Goal: Use online tool/utility: Utilize a website feature to perform a specific function

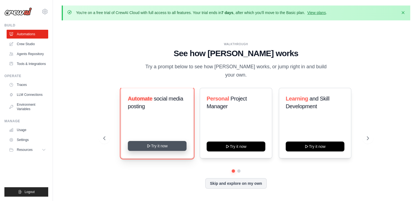
click at [165, 146] on button "Try it now" at bounding box center [157, 146] width 59 height 10
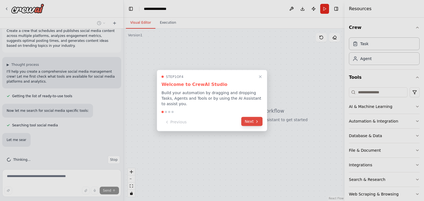
scroll to position [25, 0]
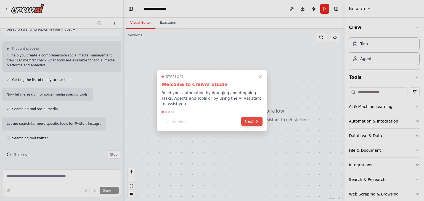
click at [253, 119] on button "Next" at bounding box center [251, 121] width 21 height 9
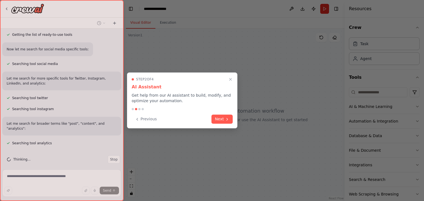
scroll to position [82, 0]
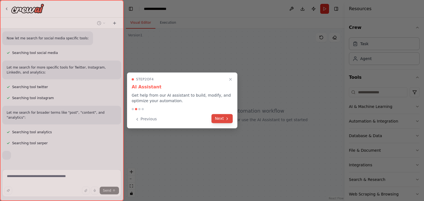
click at [216, 120] on button "Next" at bounding box center [221, 118] width 21 height 9
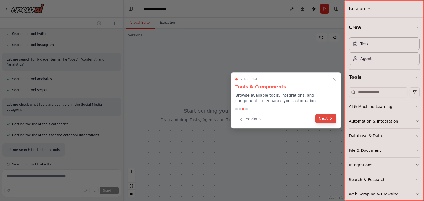
scroll to position [151, 0]
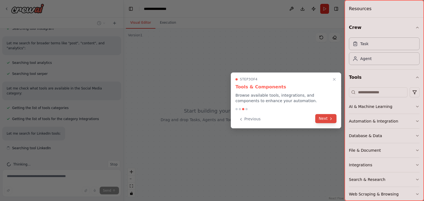
click at [322, 118] on button "Next" at bounding box center [325, 118] width 21 height 9
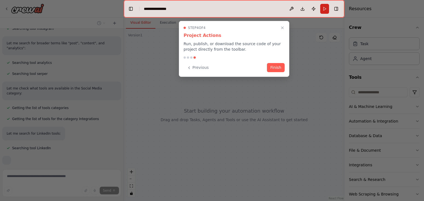
scroll to position [180, 0]
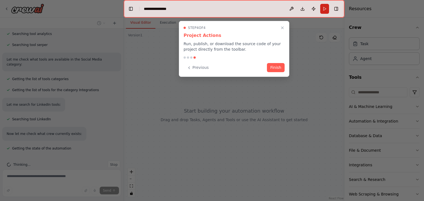
click at [273, 72] on div "Previous Finish" at bounding box center [233, 67] width 101 height 9
click at [274, 68] on button "Finish" at bounding box center [276, 67] width 18 height 9
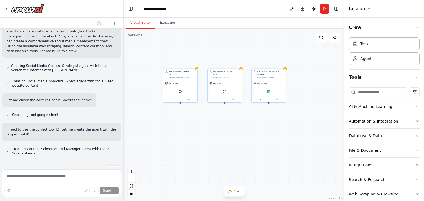
scroll to position [332, 0]
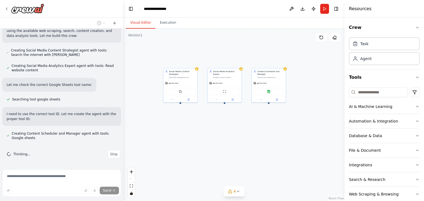
drag, startPoint x: 183, startPoint y: 153, endPoint x: 135, endPoint y: 138, distance: 51.0
click at [135, 138] on div "Social Media Content Strategist Generate engaging and relevant content ideas fo…" at bounding box center [234, 115] width 221 height 173
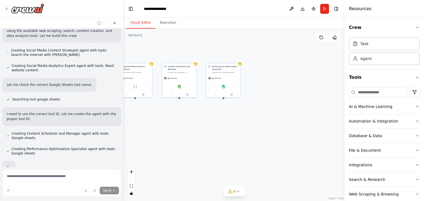
scroll to position [362, 0]
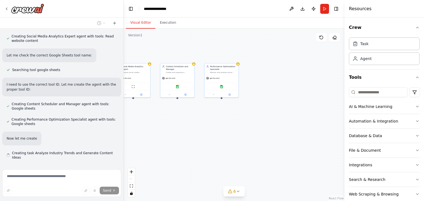
drag, startPoint x: 212, startPoint y: 130, endPoint x: 120, endPoint y: 125, distance: 91.4
click at [120, 125] on div "Create a crew that schedules and publishes social media content across multiple…" at bounding box center [212, 100] width 424 height 201
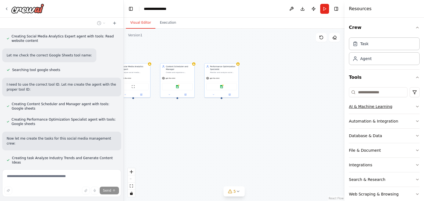
click at [415, 105] on icon "button" at bounding box center [417, 107] width 4 height 4
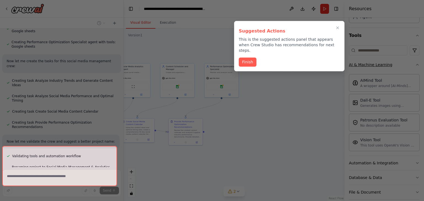
scroll to position [453, 0]
